Goal: Information Seeking & Learning: Learn about a topic

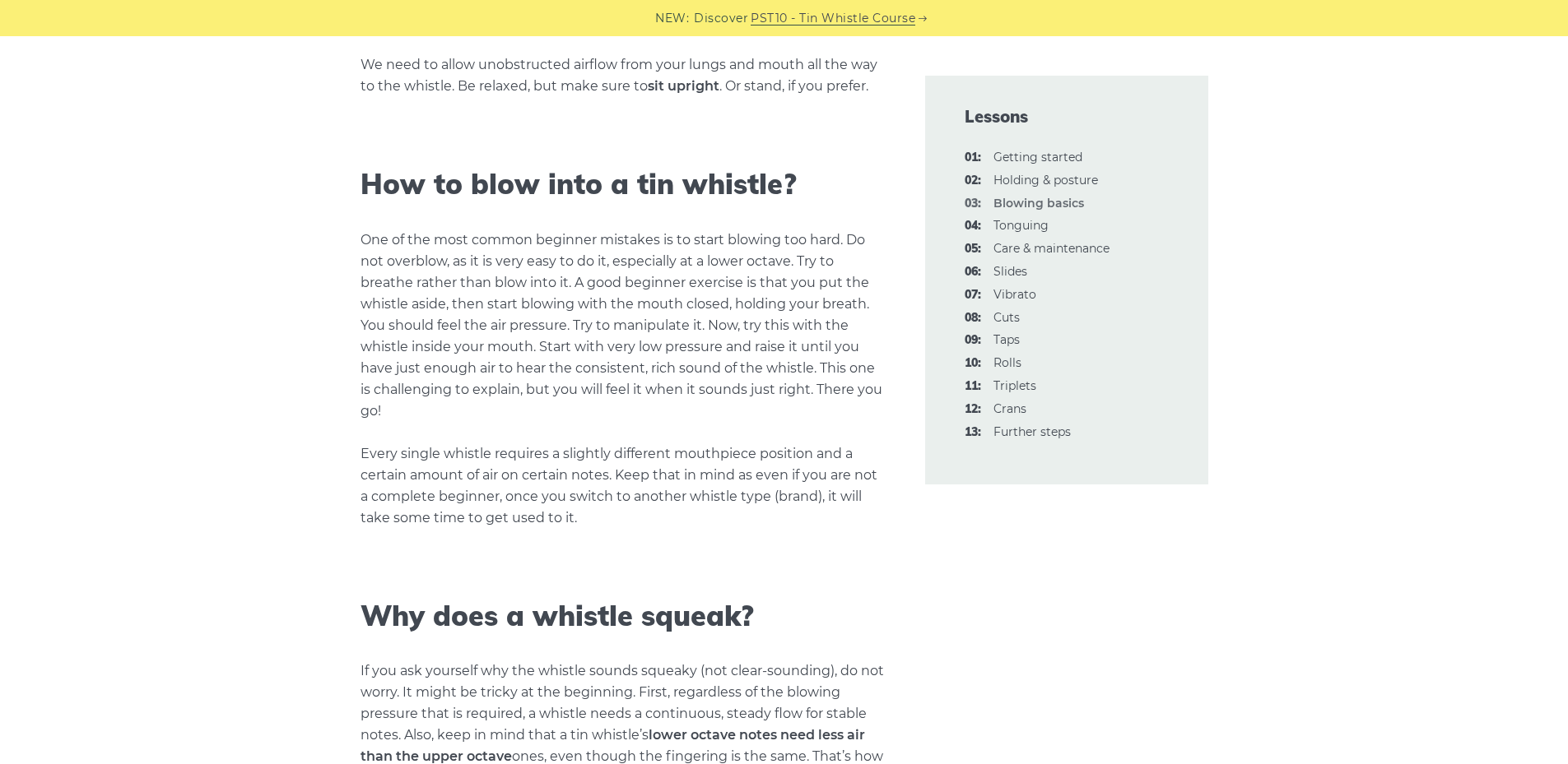
scroll to position [1316, 0]
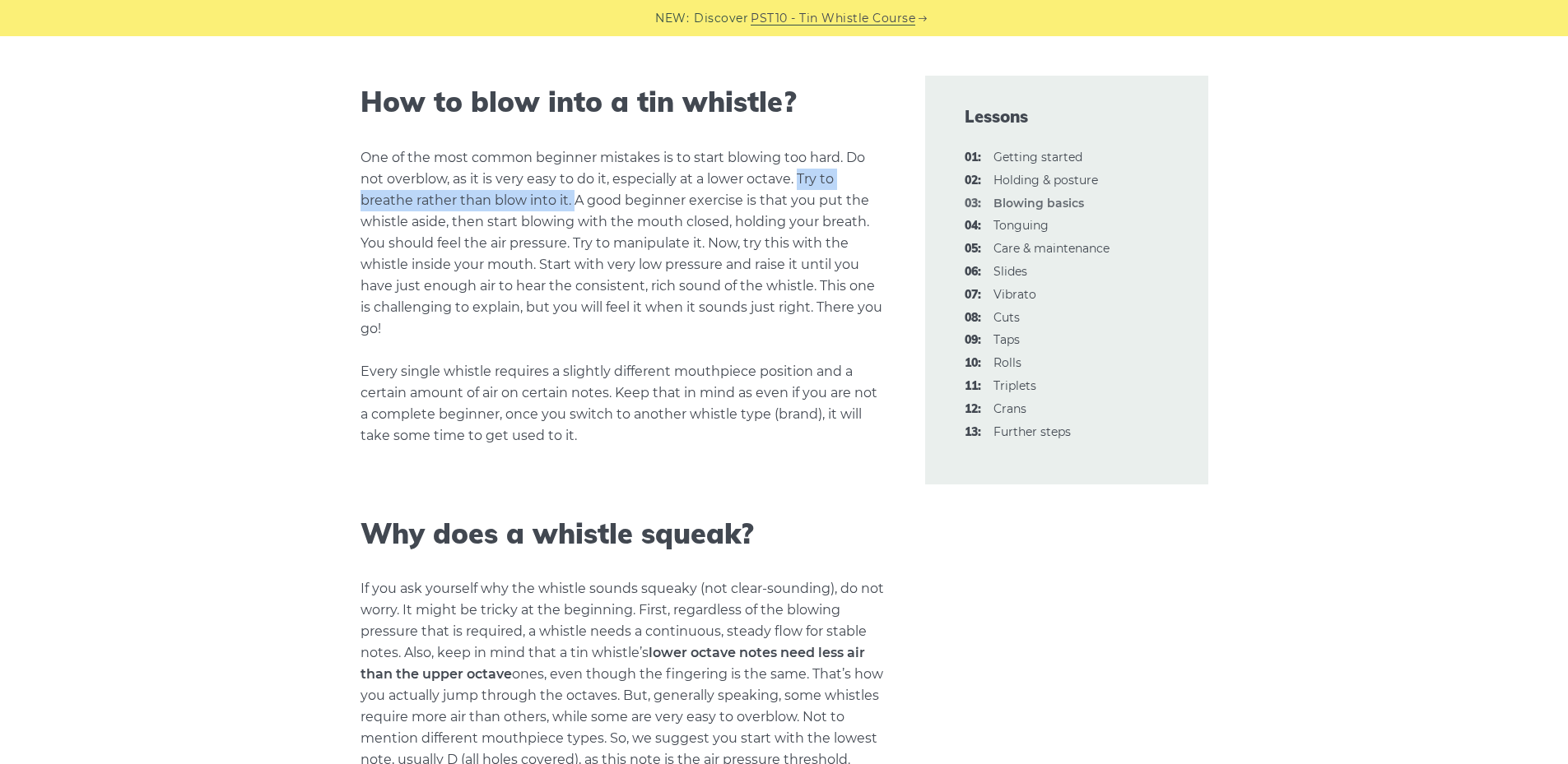
drag, startPoint x: 799, startPoint y: 177, endPoint x: 574, endPoint y: 205, distance: 226.7
click at [574, 205] on p "One of the most common beginner mistakes is to start blowing too hard. Do not o…" at bounding box center [622, 296] width 525 height 299
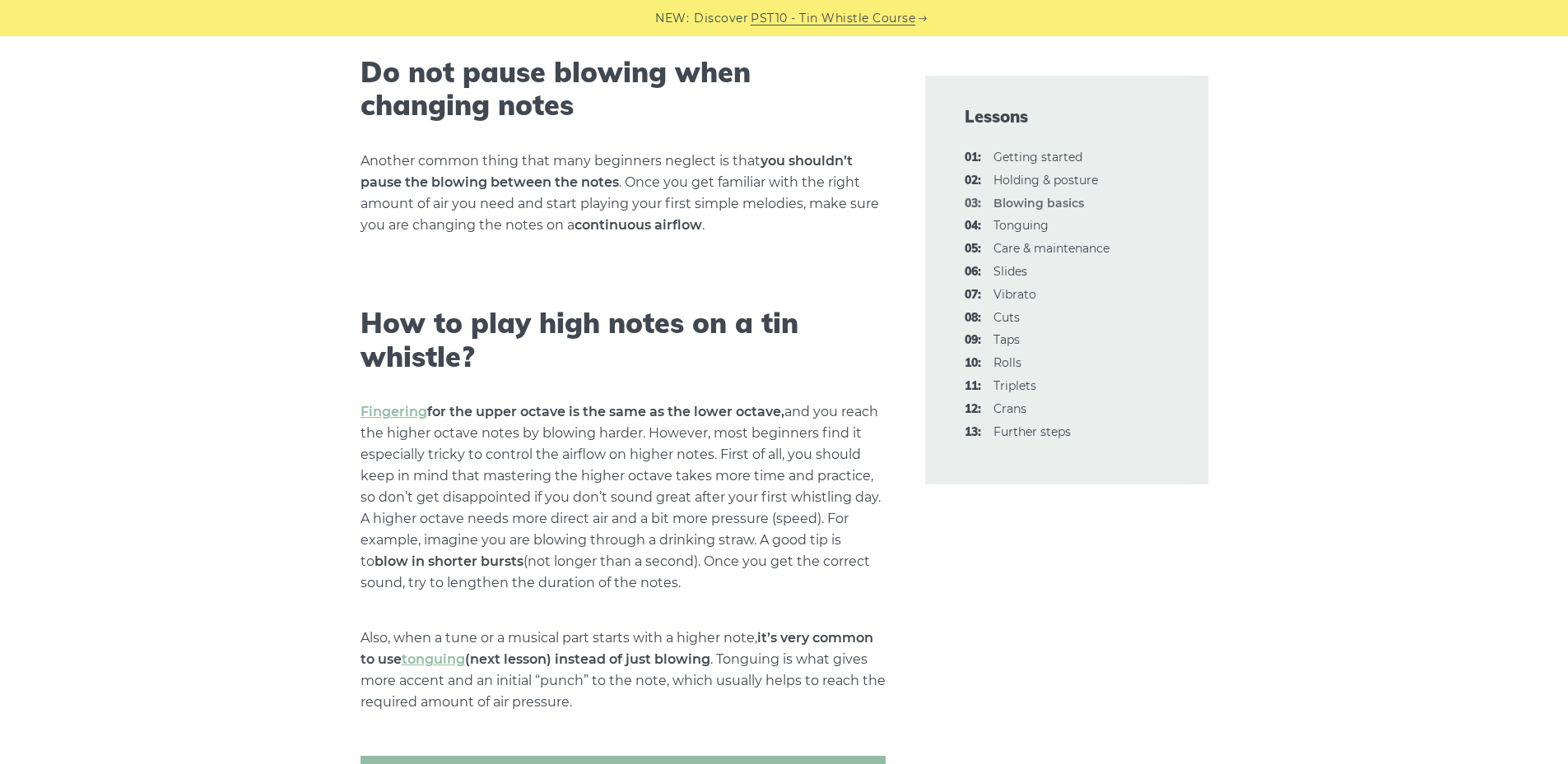
scroll to position [2221, 0]
click at [1016, 252] on link "05: Care & maintenance" at bounding box center [1051, 248] width 116 height 15
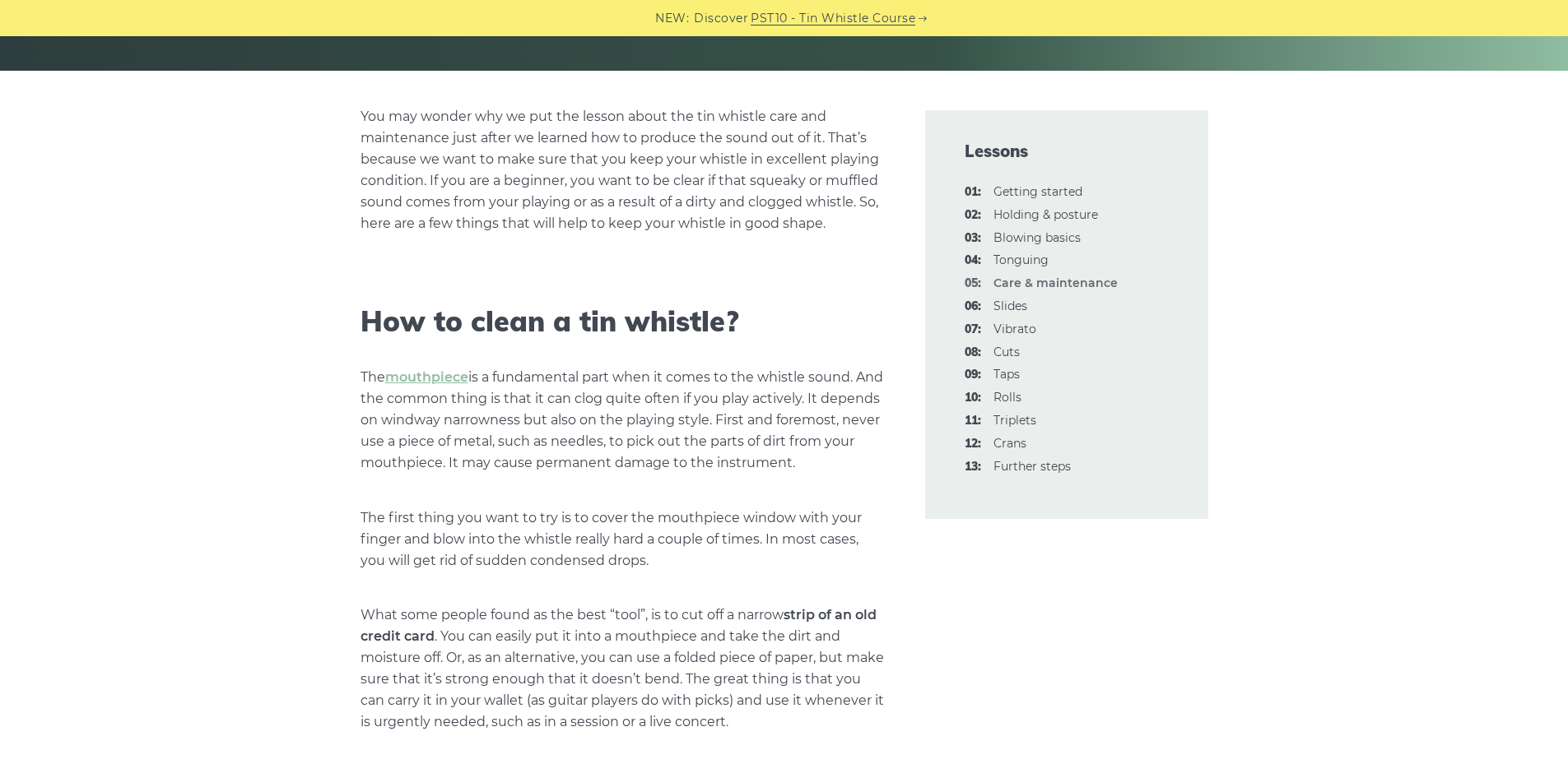
scroll to position [411, 0]
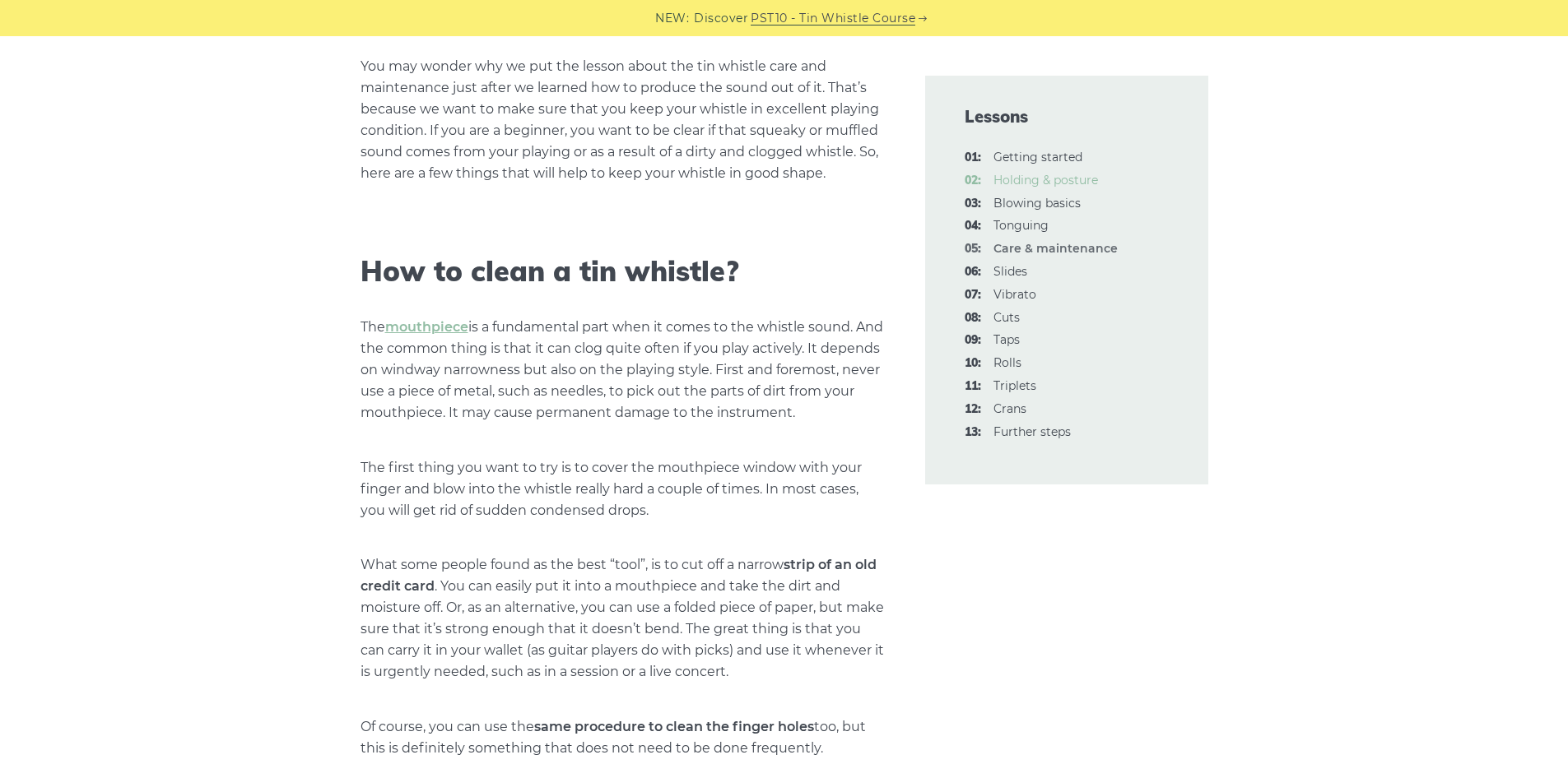
click at [1012, 177] on link "02: Holding & posture" at bounding box center [1045, 179] width 105 height 15
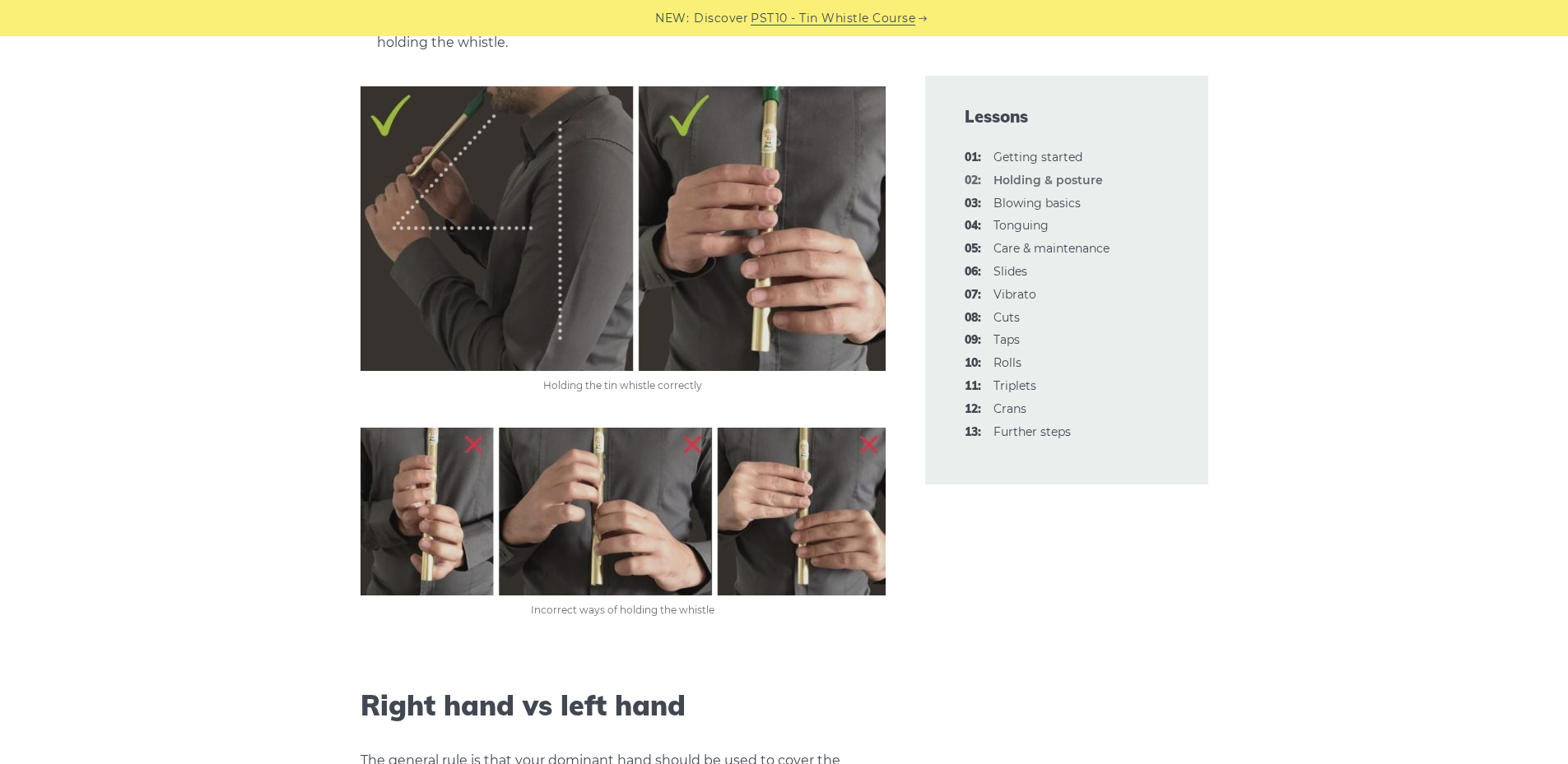
scroll to position [987, 0]
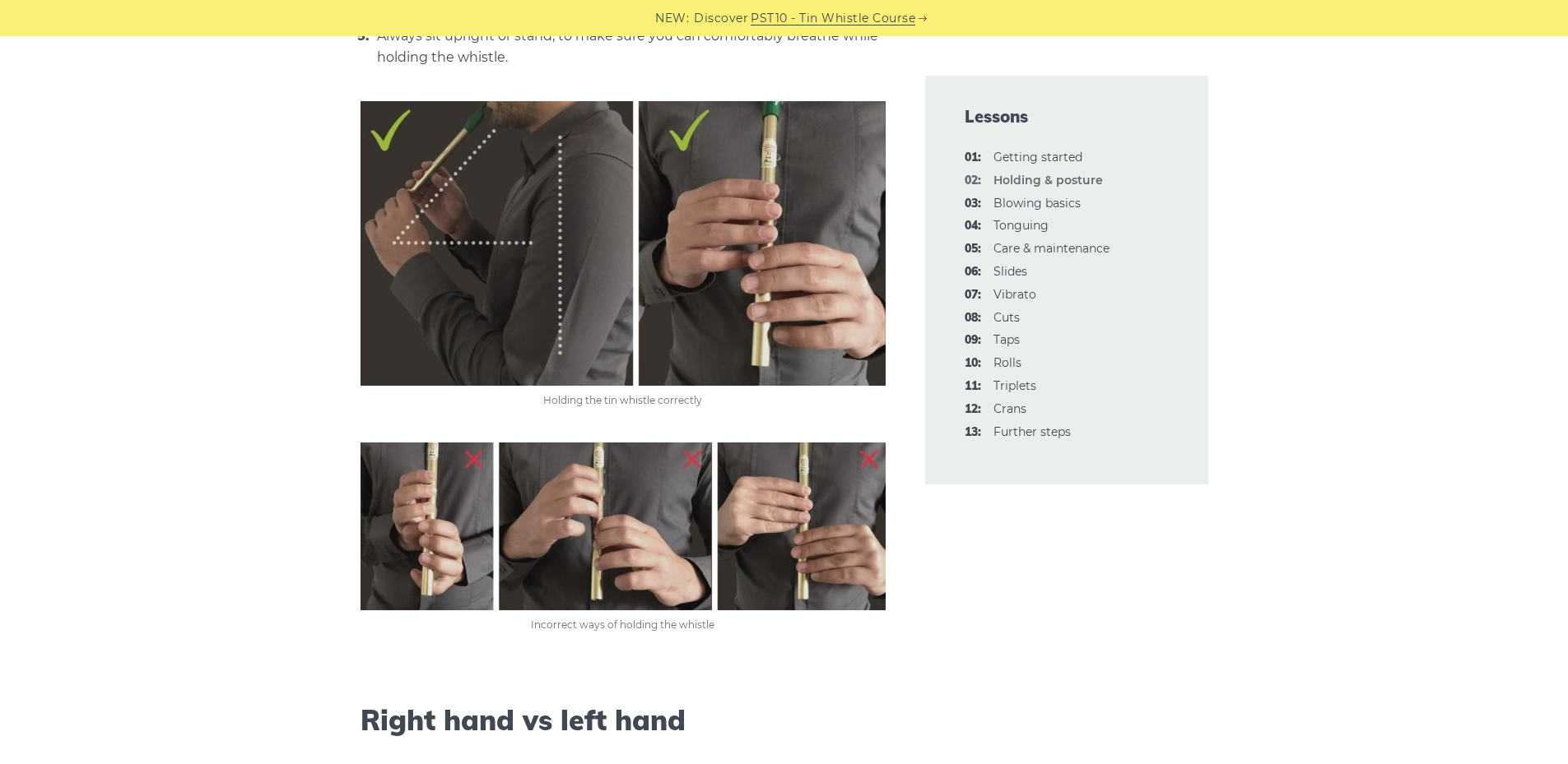
click at [797, 530] on img at bounding box center [622, 526] width 525 height 168
click at [788, 268] on img at bounding box center [622, 243] width 525 height 284
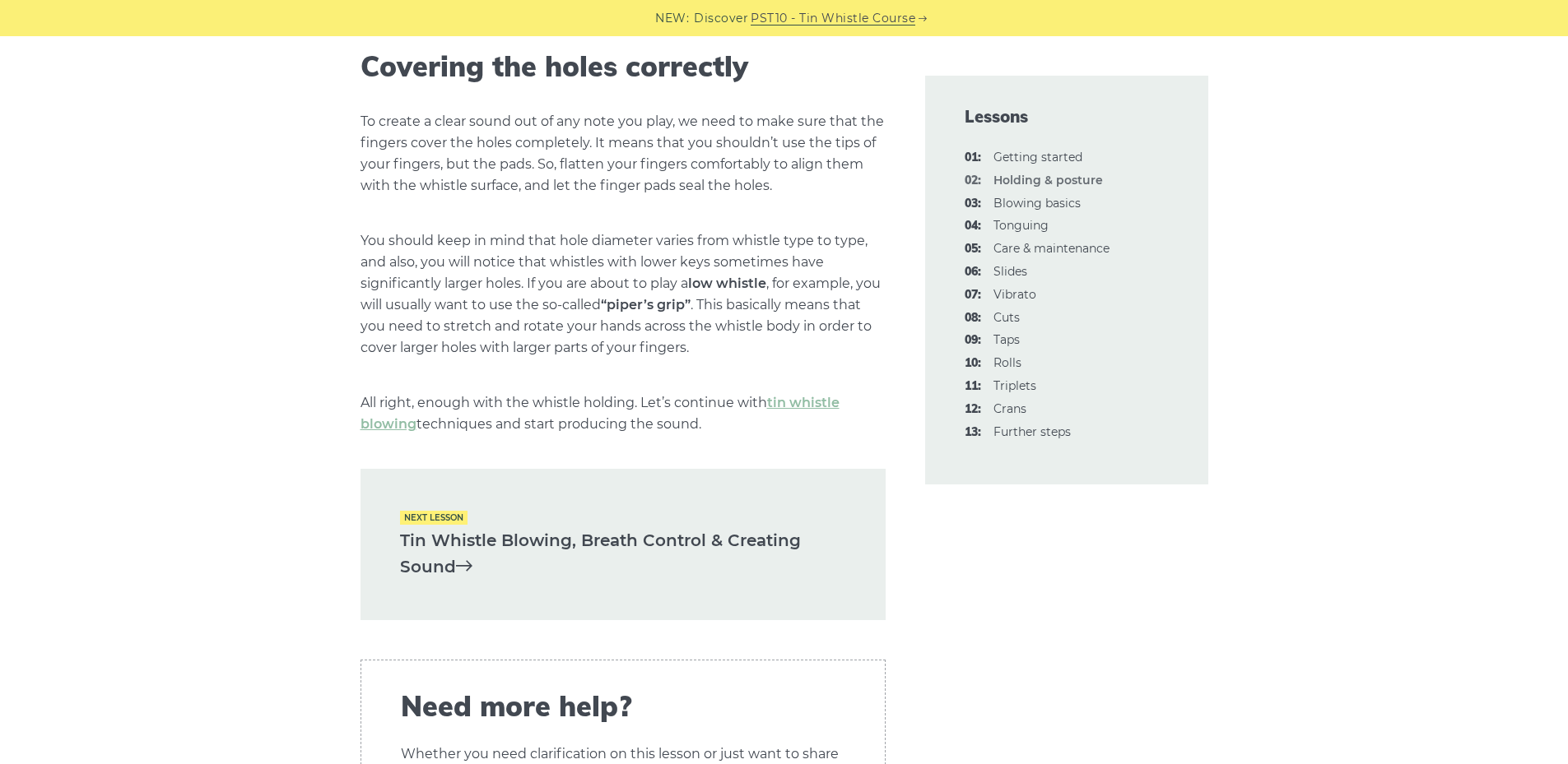
scroll to position [2221, 0]
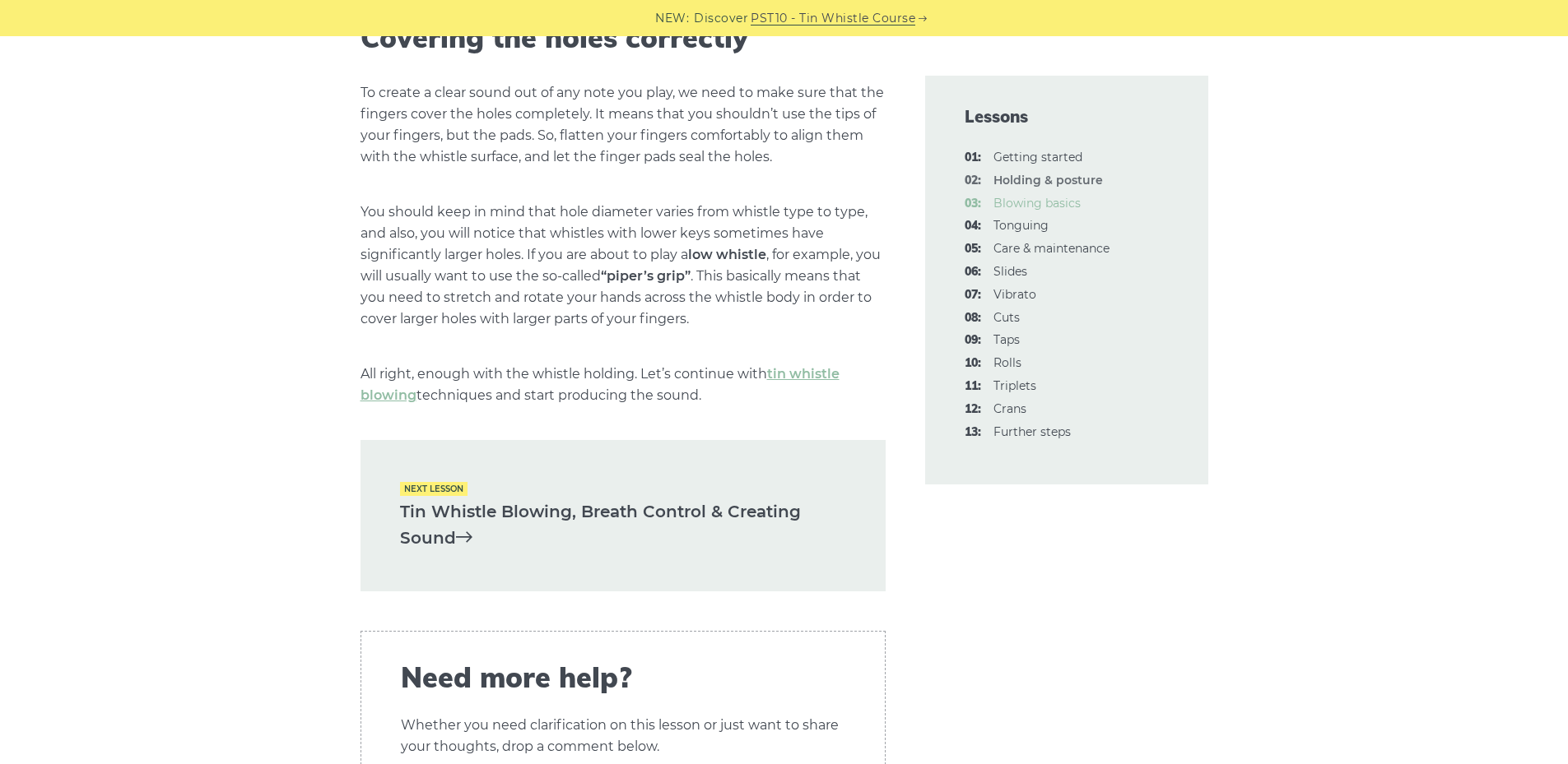
click at [1023, 202] on link "03: Blowing basics" at bounding box center [1036, 203] width 87 height 15
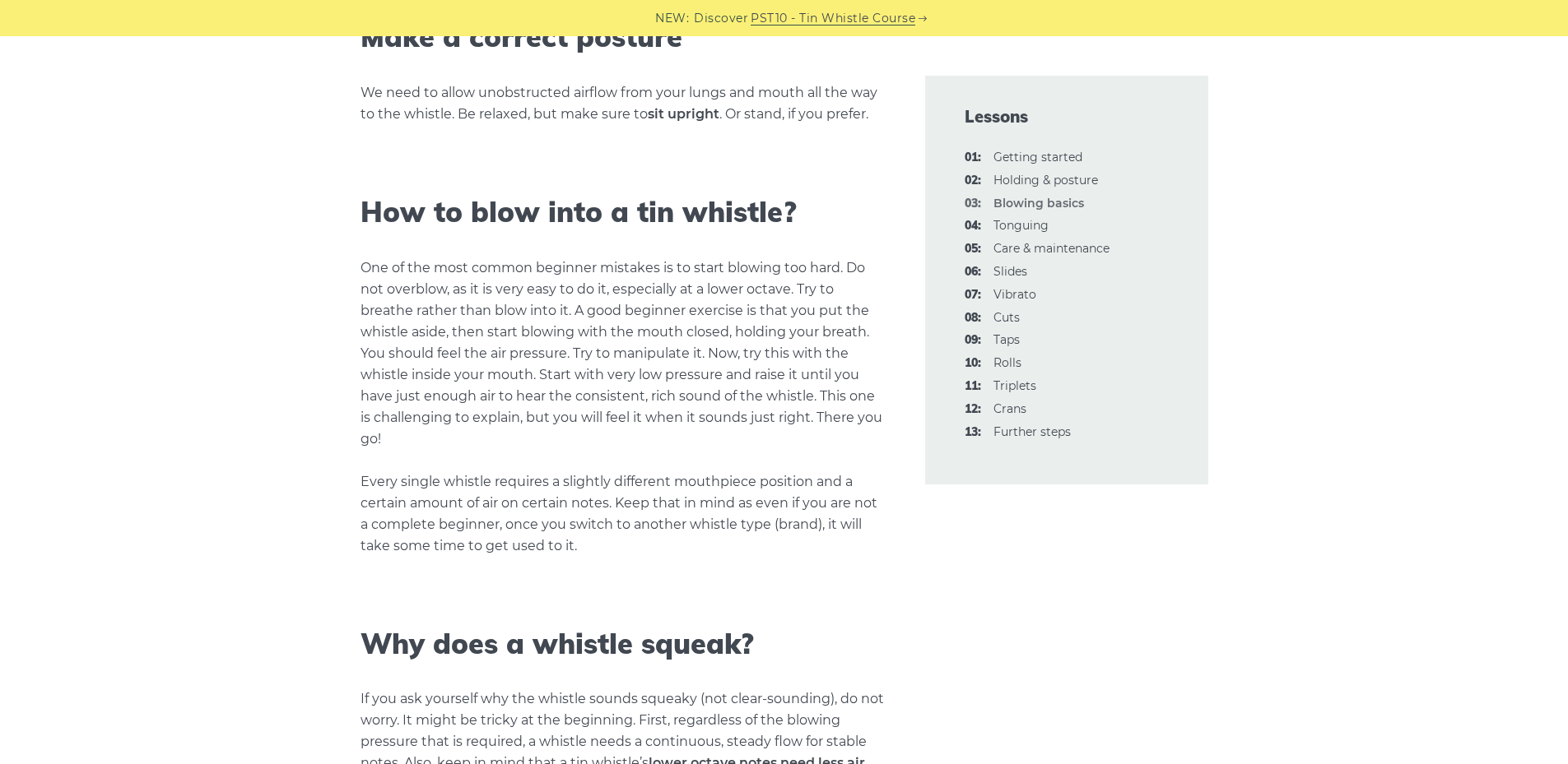
scroll to position [1234, 0]
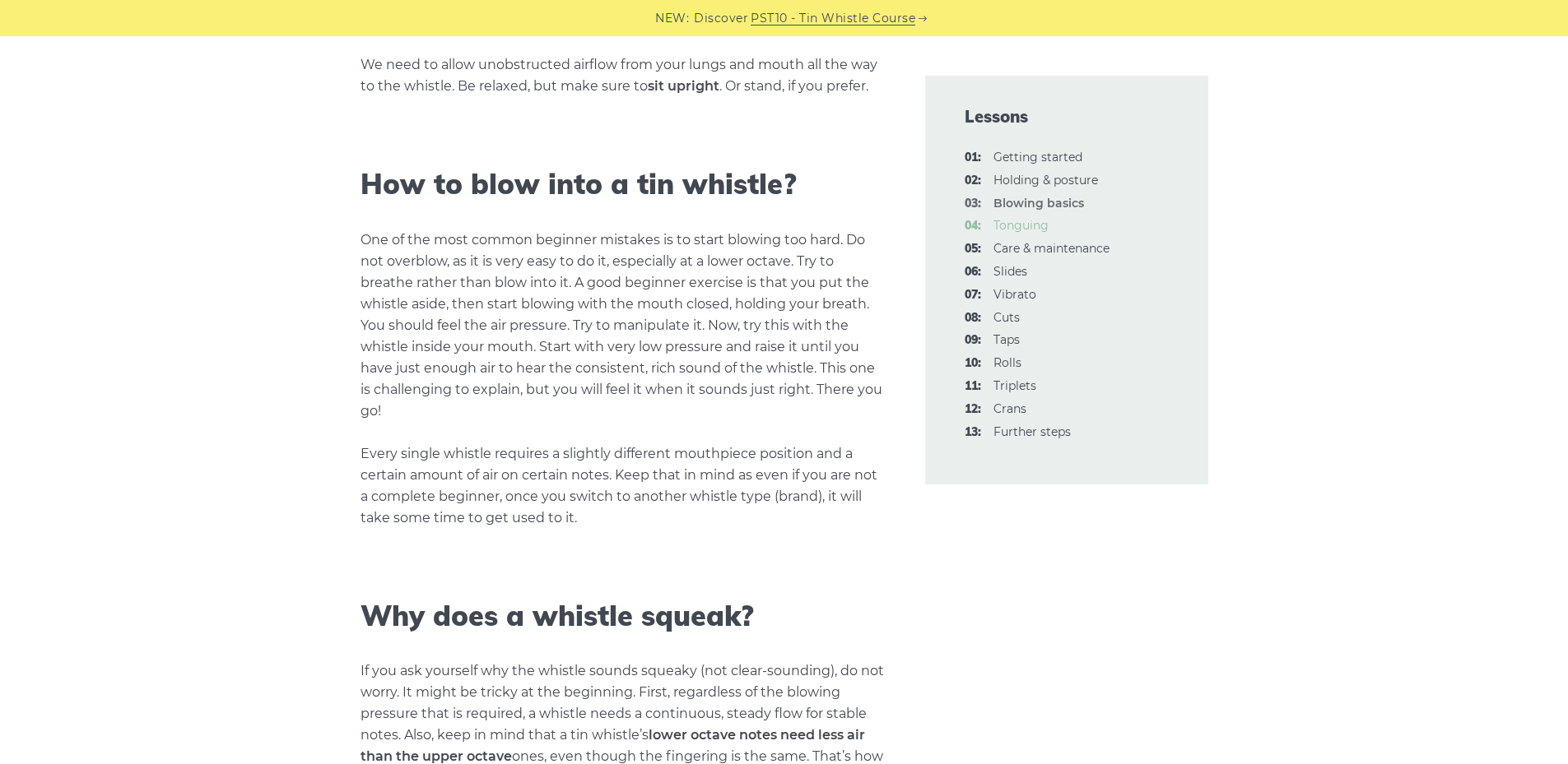
click at [1032, 226] on link "04: Tonguing" at bounding box center [1020, 225] width 55 height 15
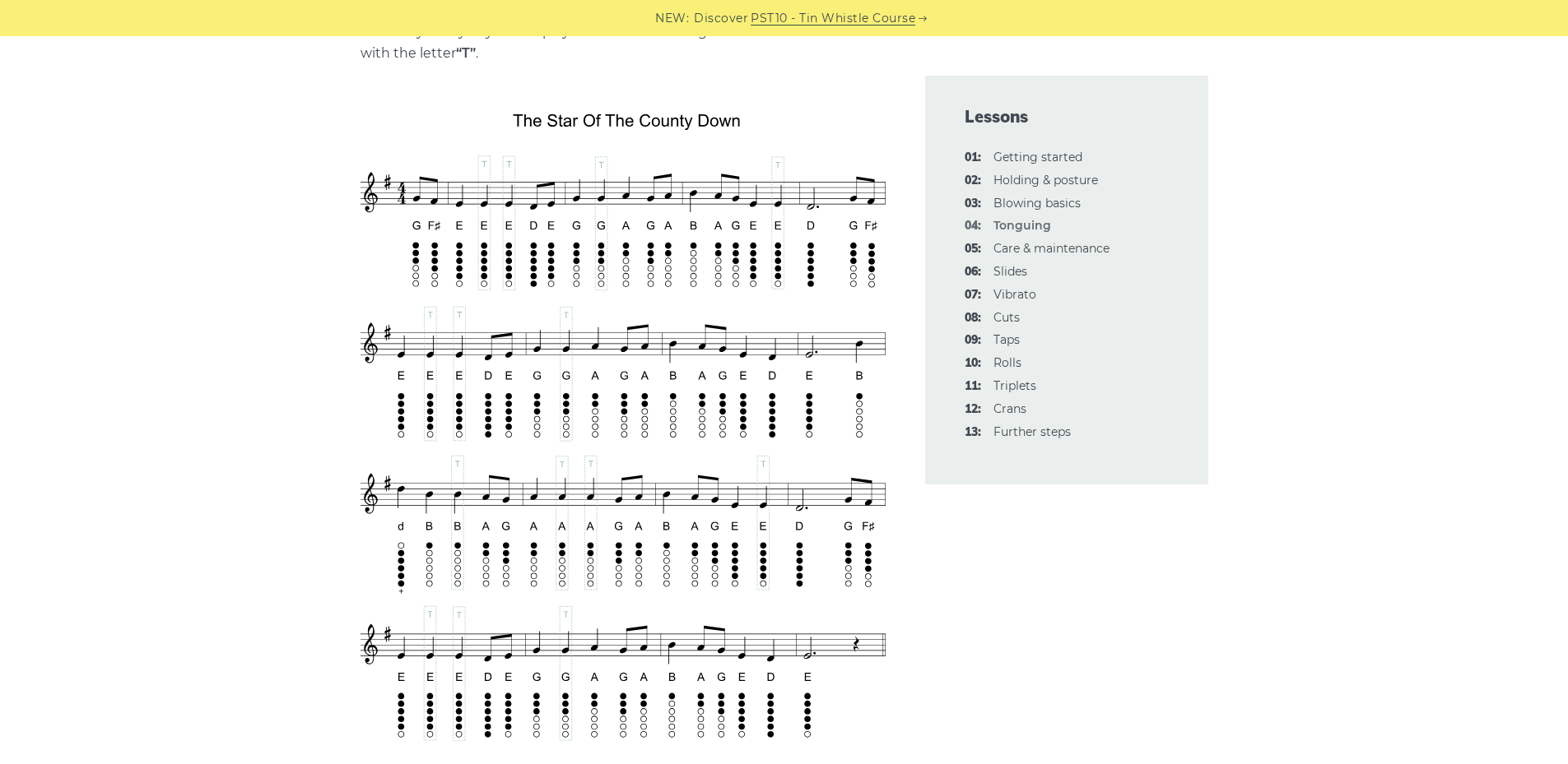
scroll to position [2879, 0]
